Goal: Task Accomplishment & Management: Complete application form

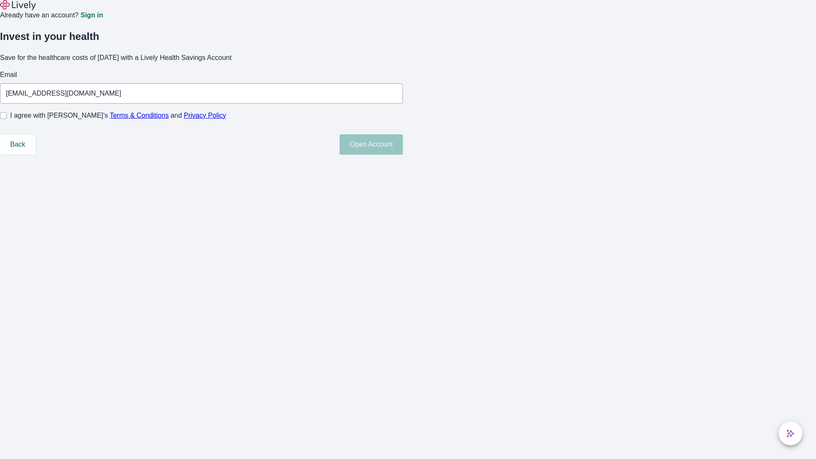
click at [7, 119] on input "I agree with Lively’s Terms & Conditions and Privacy Policy" at bounding box center [3, 115] width 7 height 7
checkbox input "true"
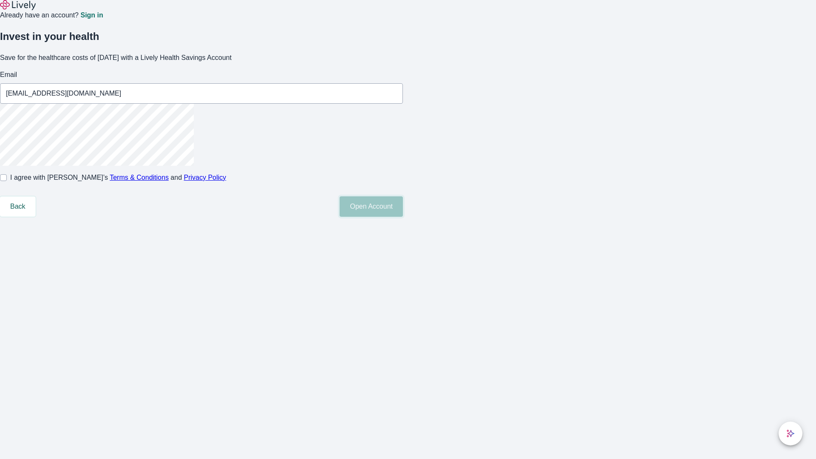
click at [403, 217] on button "Open Account" at bounding box center [371, 206] width 63 height 20
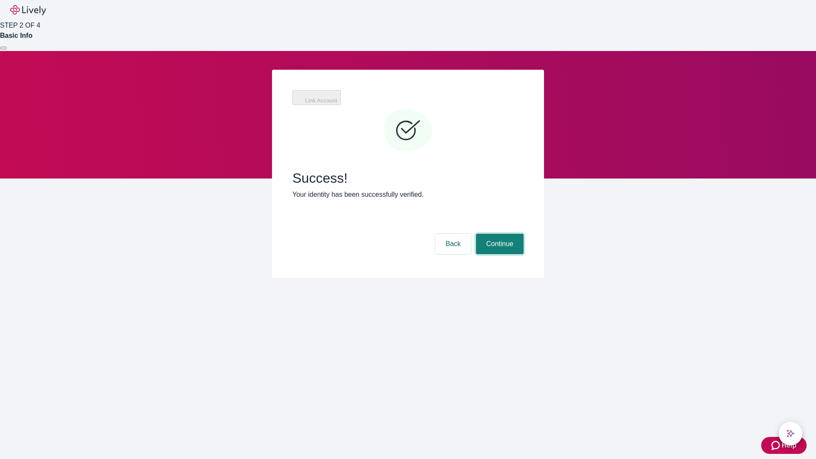
click at [499, 234] on button "Continue" at bounding box center [500, 244] width 48 height 20
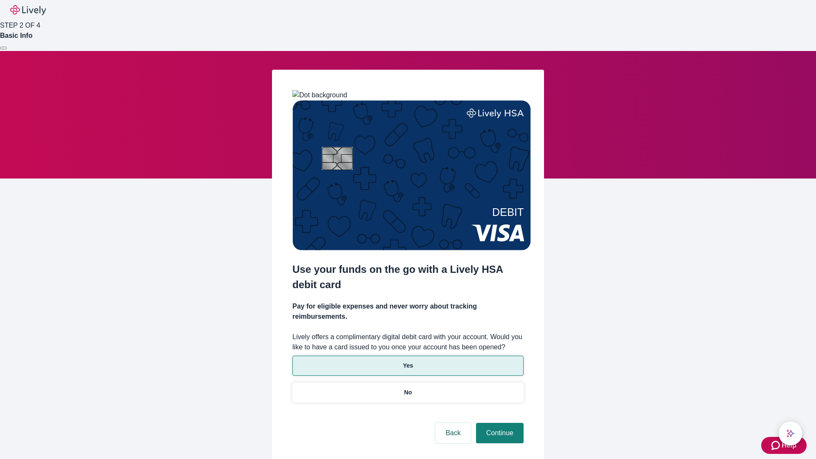
click at [408, 361] on p "Yes" at bounding box center [408, 365] width 10 height 9
click at [499, 423] on button "Continue" at bounding box center [500, 433] width 48 height 20
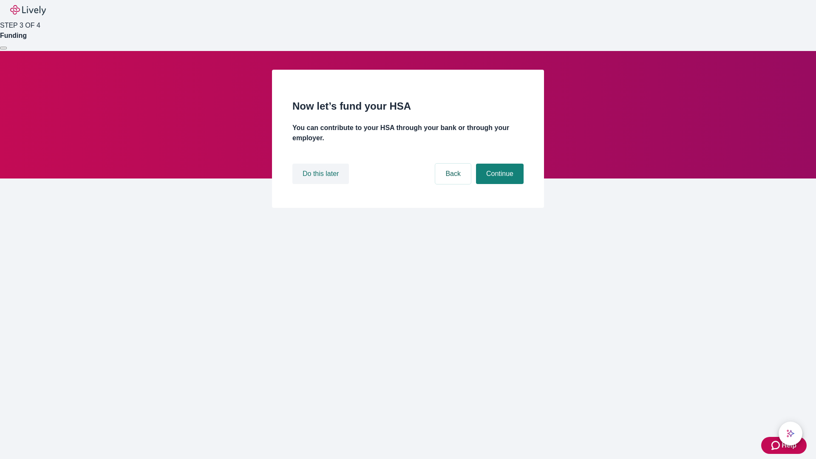
click at [322, 184] on button "Do this later" at bounding box center [321, 174] width 57 height 20
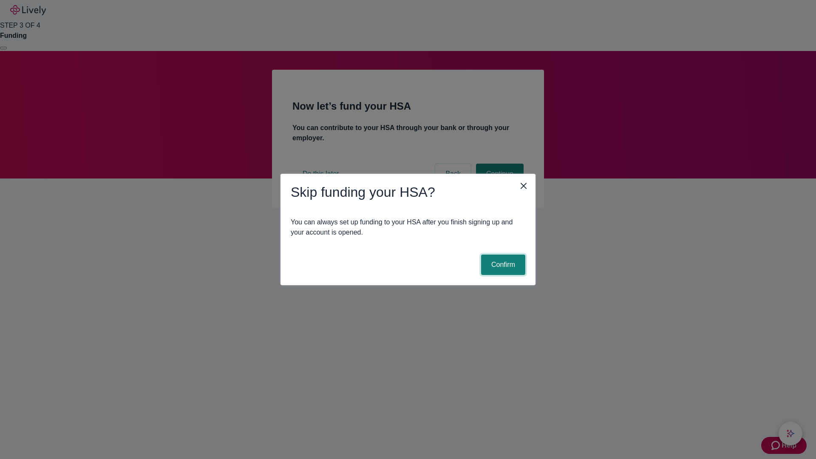
click at [502, 265] on button "Confirm" at bounding box center [503, 265] width 44 height 20
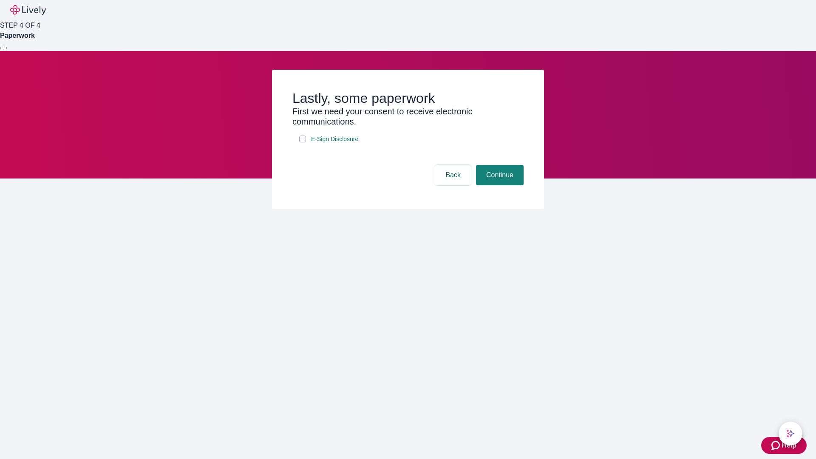
click at [303, 142] on input "E-Sign Disclosure" at bounding box center [302, 139] width 7 height 7
checkbox input "true"
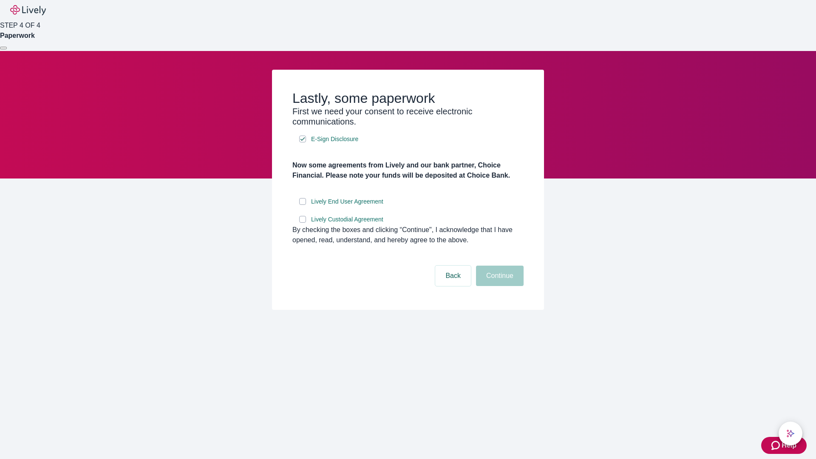
click at [303, 205] on input "Lively End User Agreement" at bounding box center [302, 201] width 7 height 7
checkbox input "true"
click at [303, 223] on input "Lively Custodial Agreement" at bounding box center [302, 219] width 7 height 7
checkbox input "true"
click at [499, 286] on button "Continue" at bounding box center [500, 276] width 48 height 20
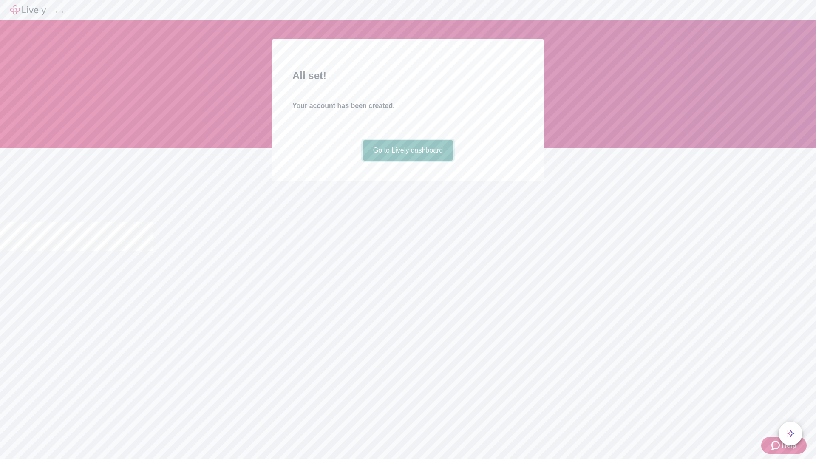
click at [408, 161] on link "Go to Lively dashboard" at bounding box center [408, 150] width 91 height 20
